Goal: Information Seeking & Learning: Learn about a topic

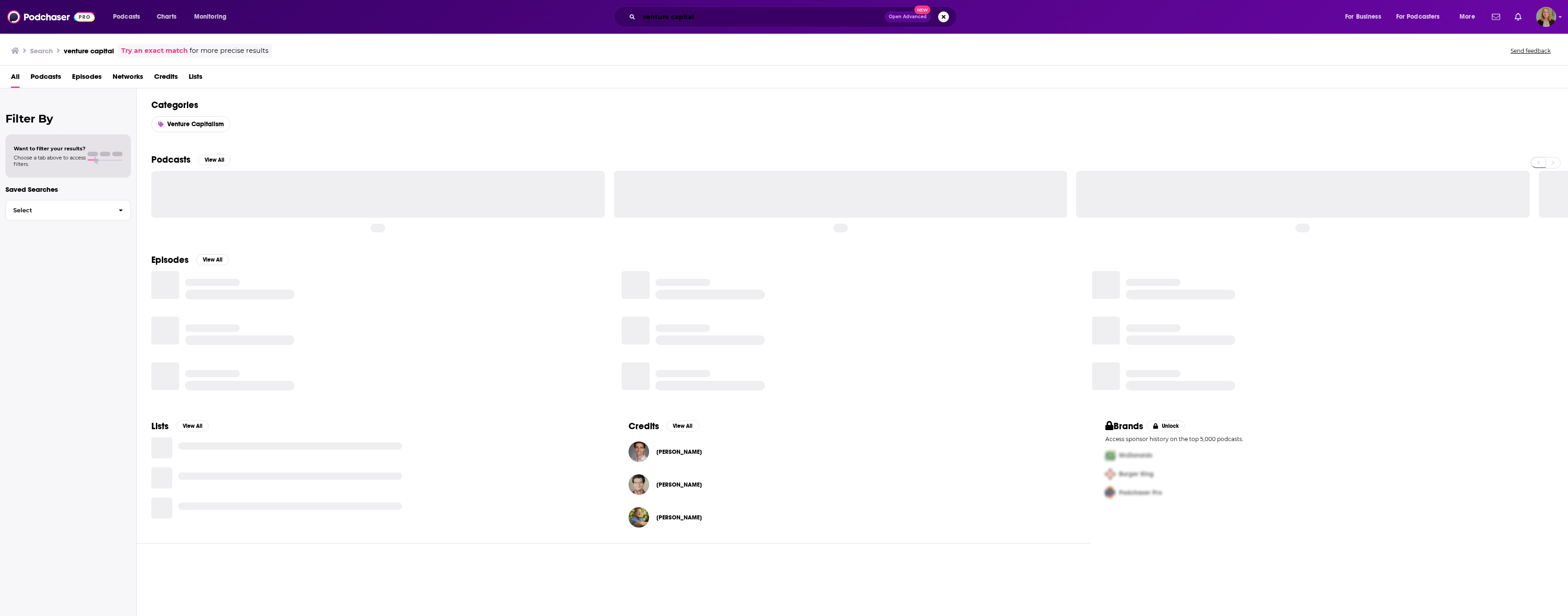
click at [702, 16] on input "venture capital" at bounding box center [762, 16] width 246 height 15
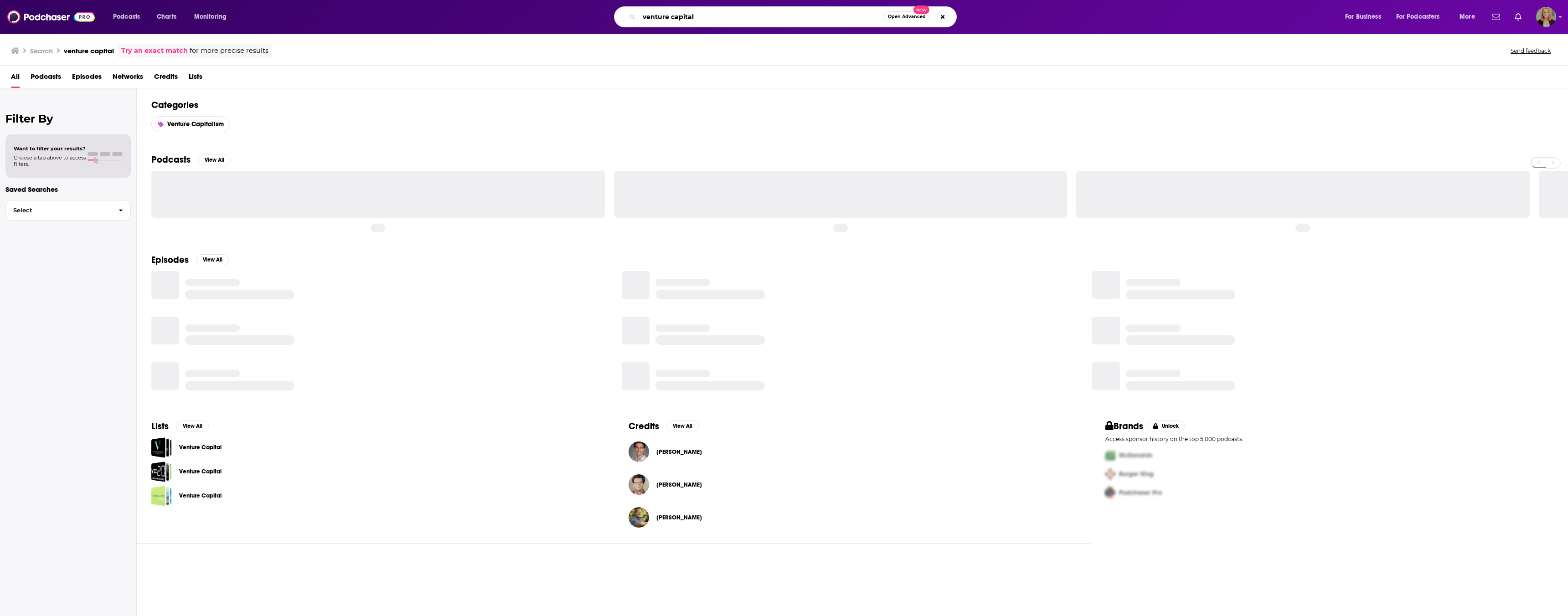
drag, startPoint x: 595, startPoint y: 12, endPoint x: 584, endPoint y: 12, distance: 11.0
click at [584, 12] on div "venture capital Open Advanced New" at bounding box center [795, 16] width 1083 height 21
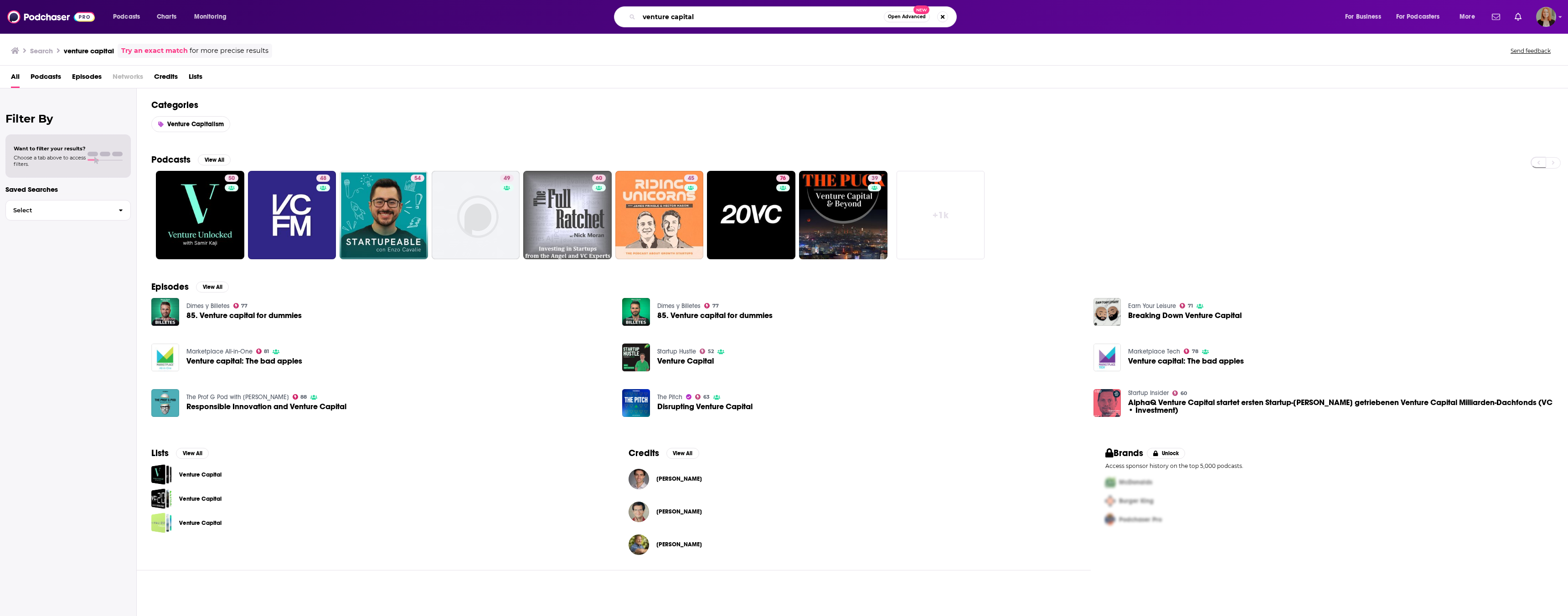
paste input "Unchained"
type input "Unchained"
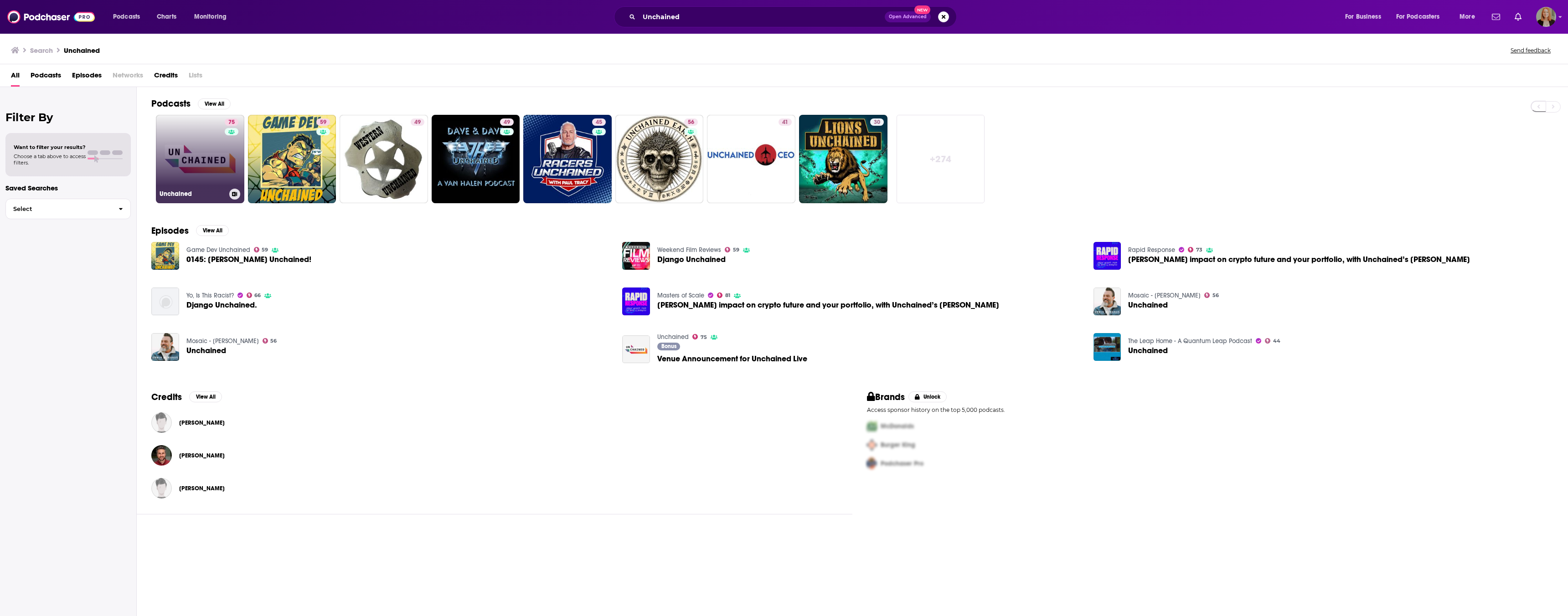
click at [198, 135] on link "75 Unchained" at bounding box center [200, 158] width 88 height 88
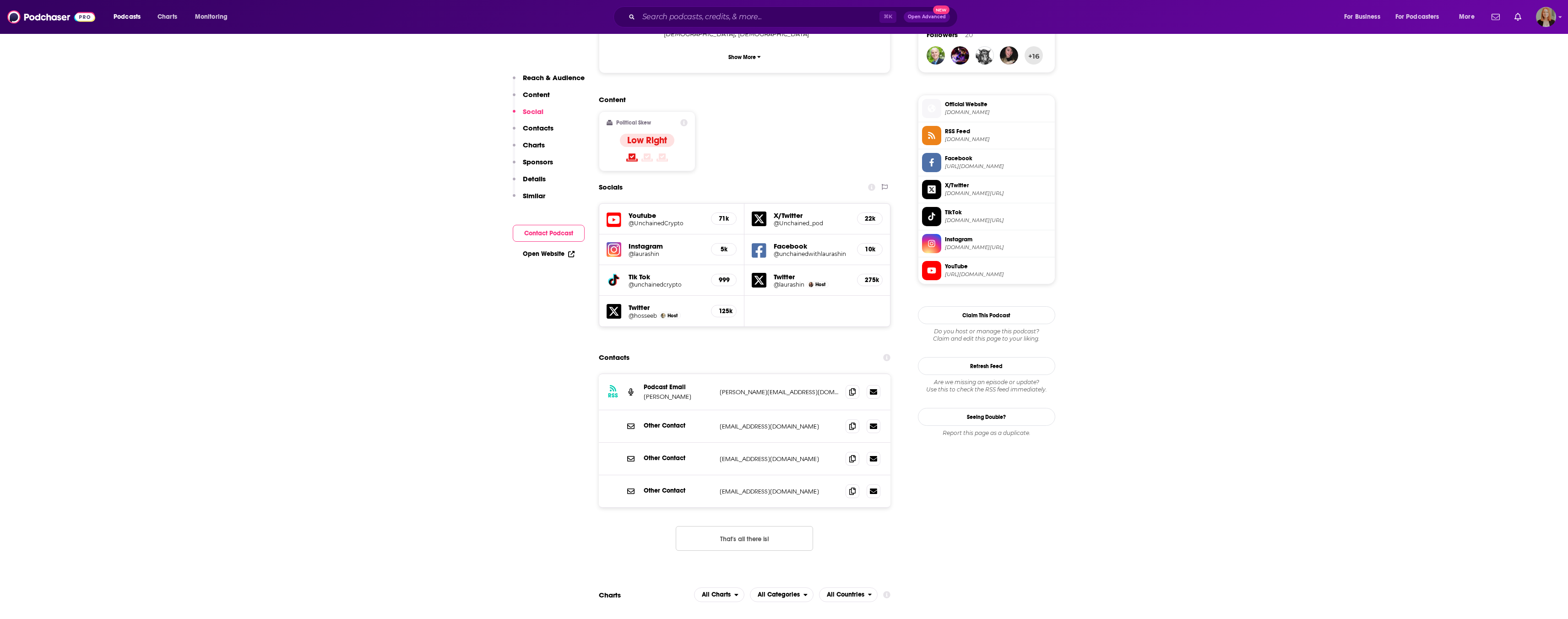
scroll to position [701, 0]
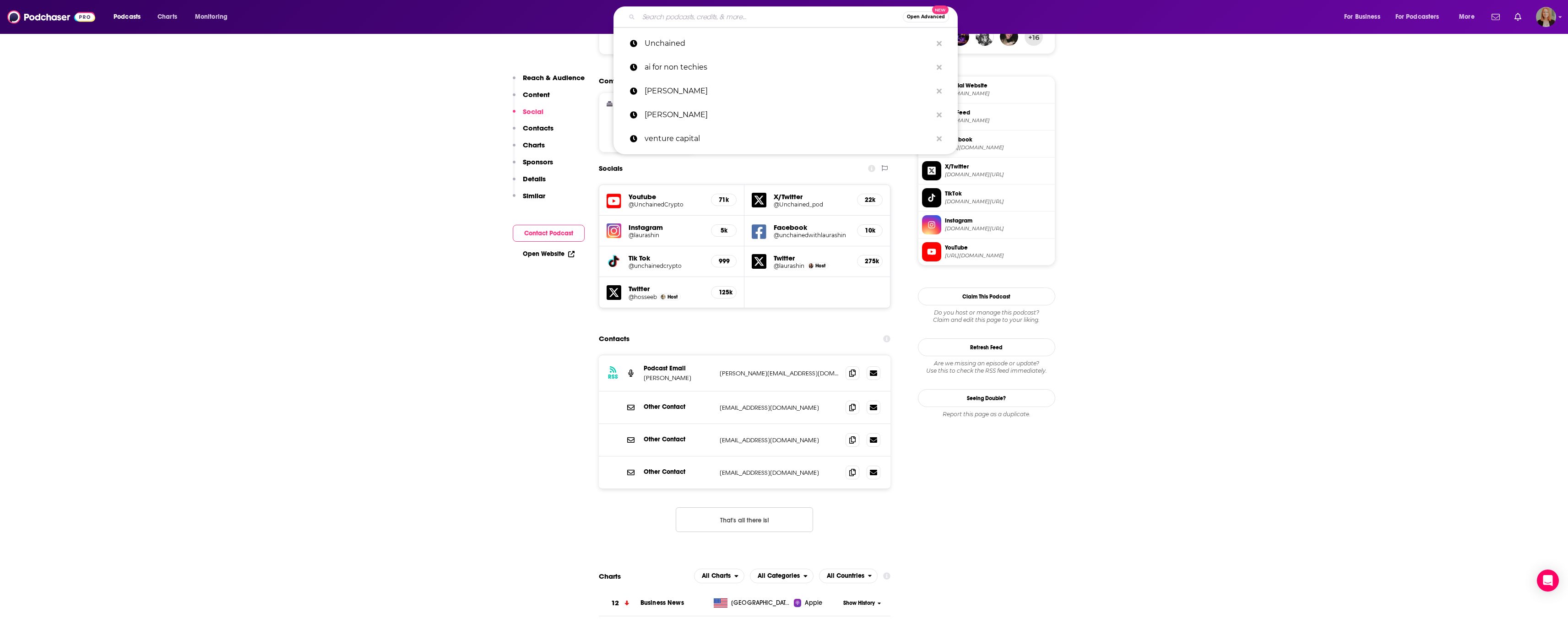
click at [703, 16] on input "Search podcasts, credits, & more..." at bounding box center [770, 16] width 264 height 15
paste input "CoinDeskTV"
type input "CoinDeskTV"
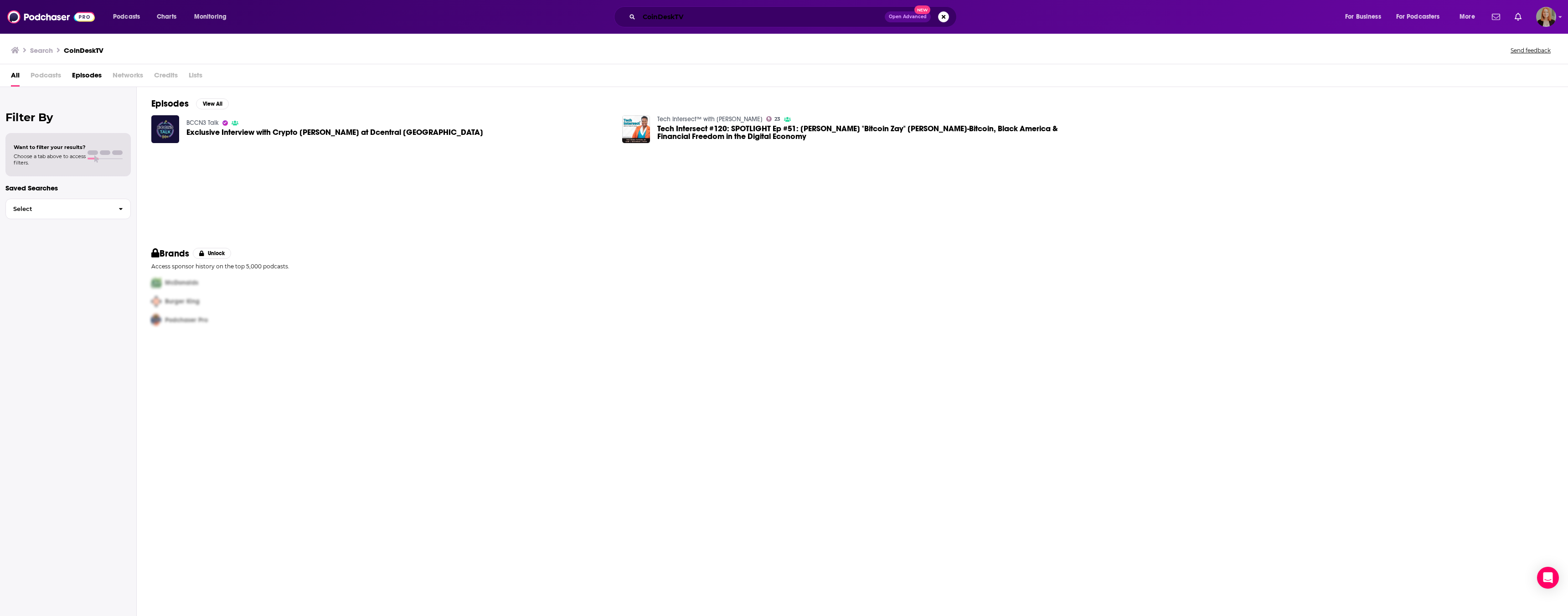
click at [722, 17] on input "CoinDeskTV" at bounding box center [762, 16] width 246 height 15
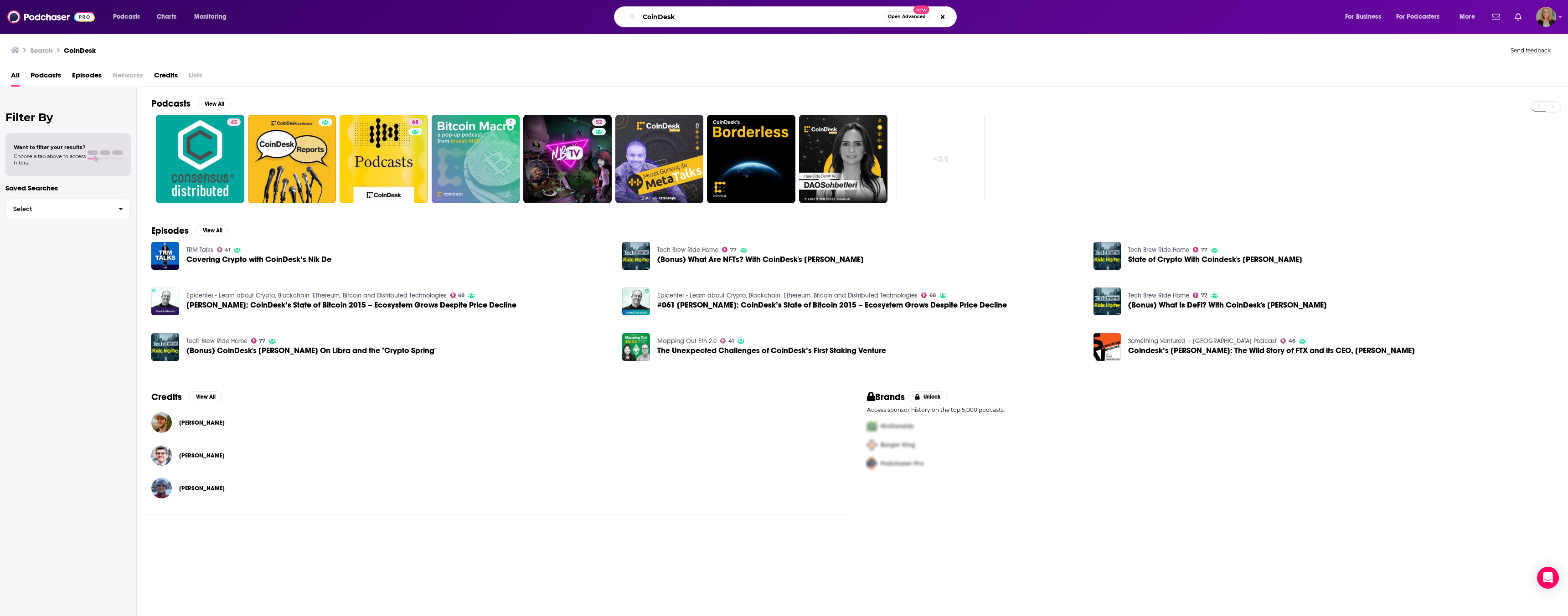
click at [659, 16] on input "CoinDesk" at bounding box center [761, 16] width 245 height 15
type input "Coin Desk"
